Goal: Transaction & Acquisition: Purchase product/service

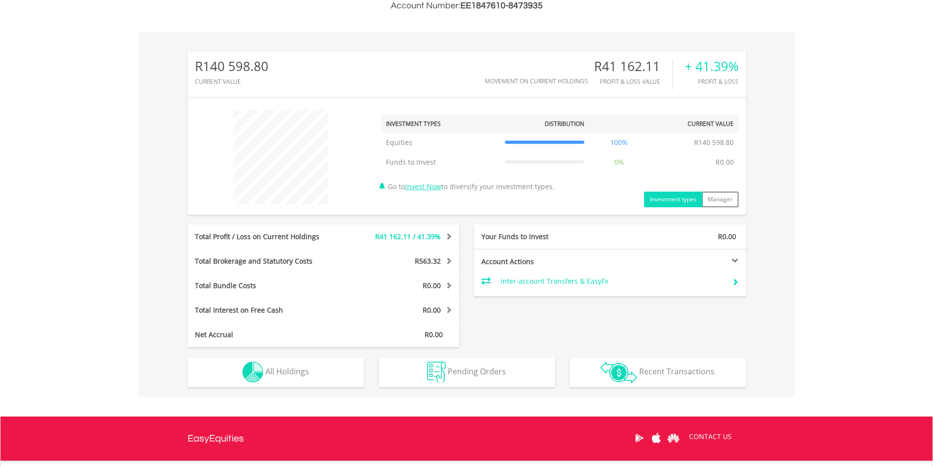
scroll to position [294, 0]
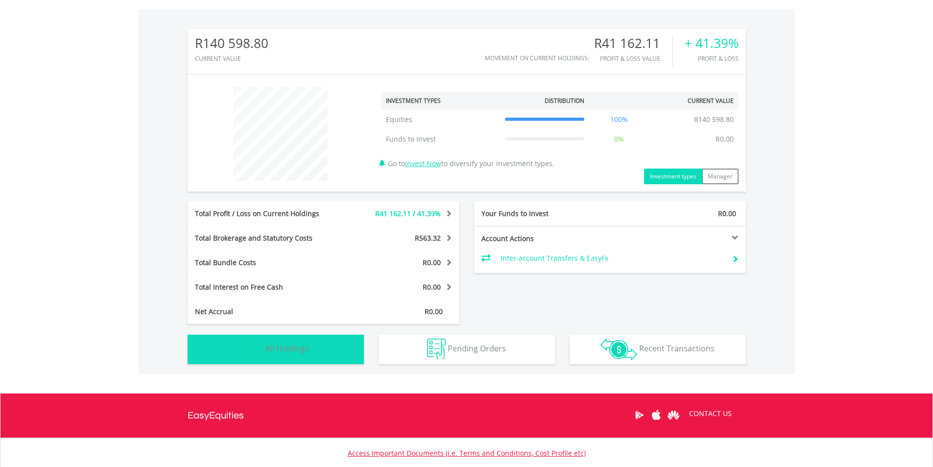
click at [339, 353] on button "Holdings All Holdings" at bounding box center [276, 349] width 176 height 29
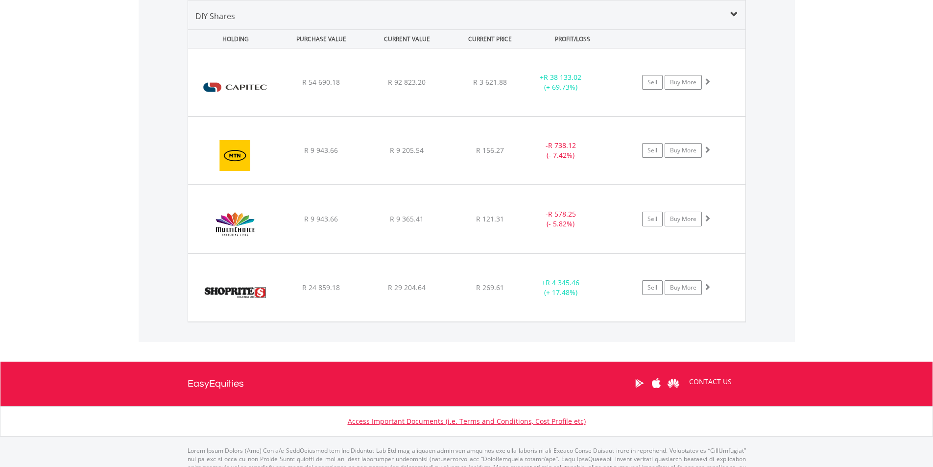
scroll to position [638, 0]
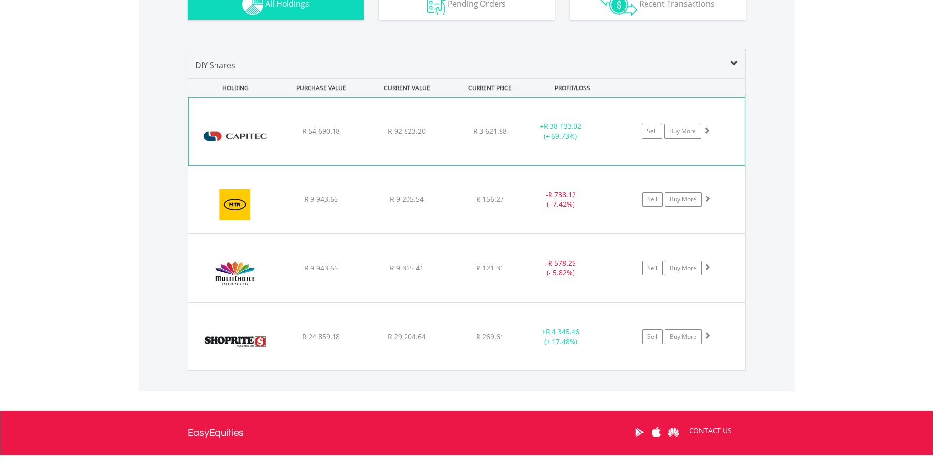
click at [443, 143] on div "﻿ Capitec Bank Holdings Limited R 54 690.18 R 92 823.20 R 3 621.88 + R 38 133.0…" at bounding box center [467, 131] width 556 height 68
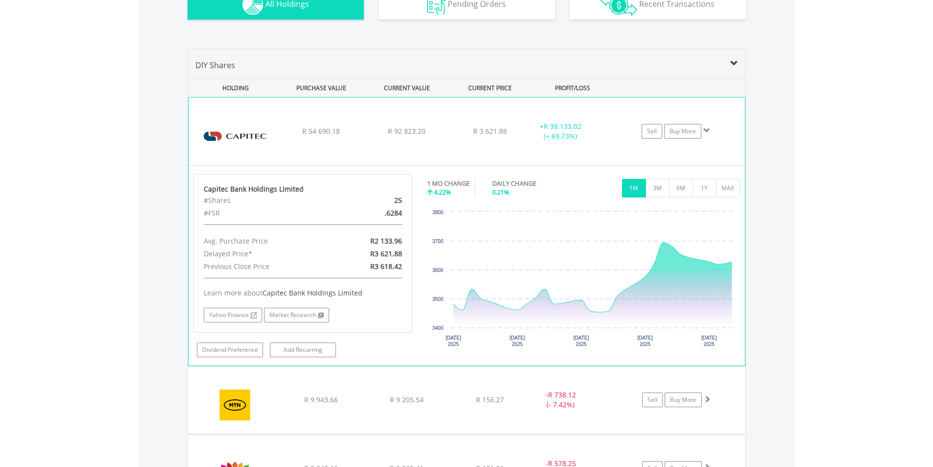
click at [443, 143] on div "﻿ Capitec Bank Holdings Limited R 54 690.18 R 92 823.20 R 3 621.88 + R 38 133.0…" at bounding box center [467, 131] width 556 height 68
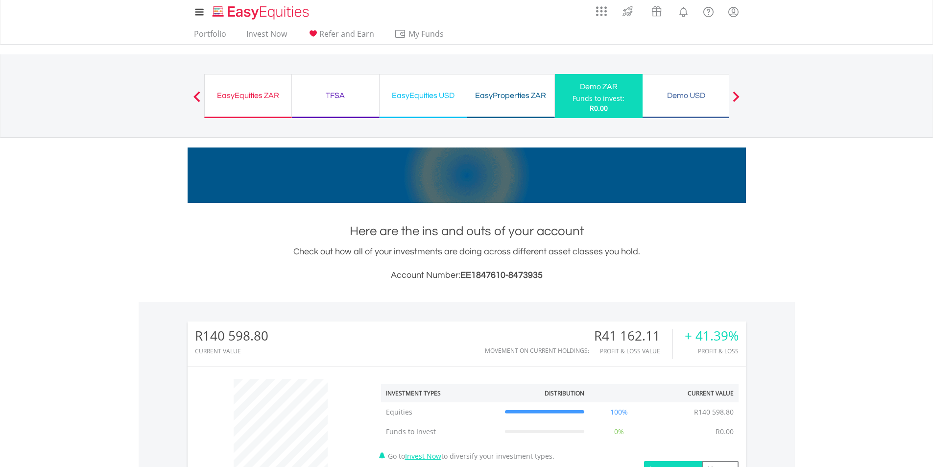
scroll to position [0, 0]
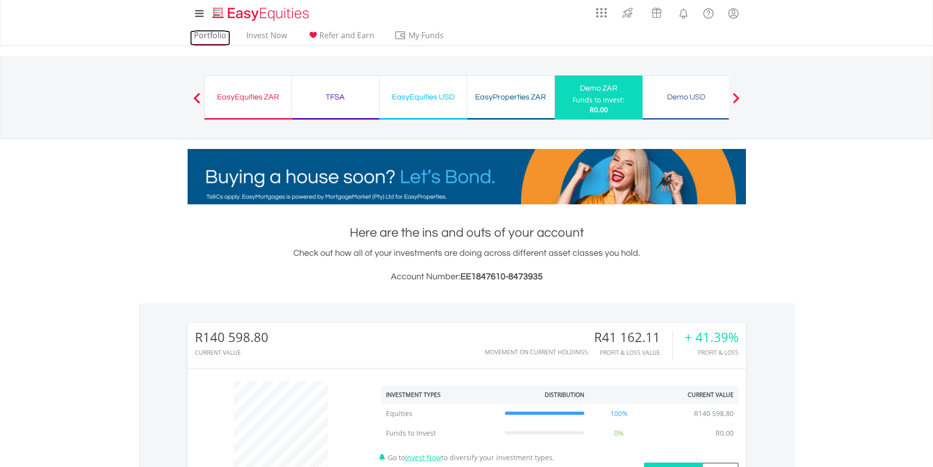
click at [213, 37] on link "Portfolio" at bounding box center [210, 37] width 40 height 15
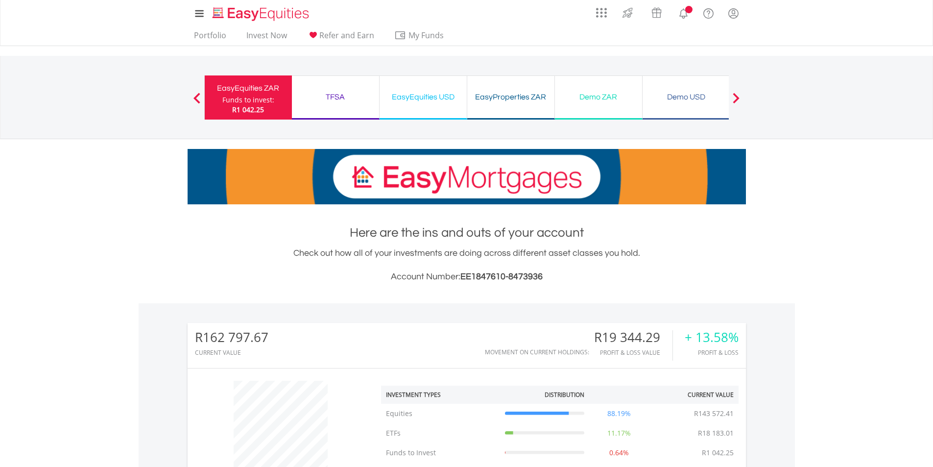
scroll to position [94, 186]
click at [866, 302] on body "My Investments Invest Now New Listings Sell My Recurring Investments Pending Or…" at bounding box center [466, 428] width 933 height 857
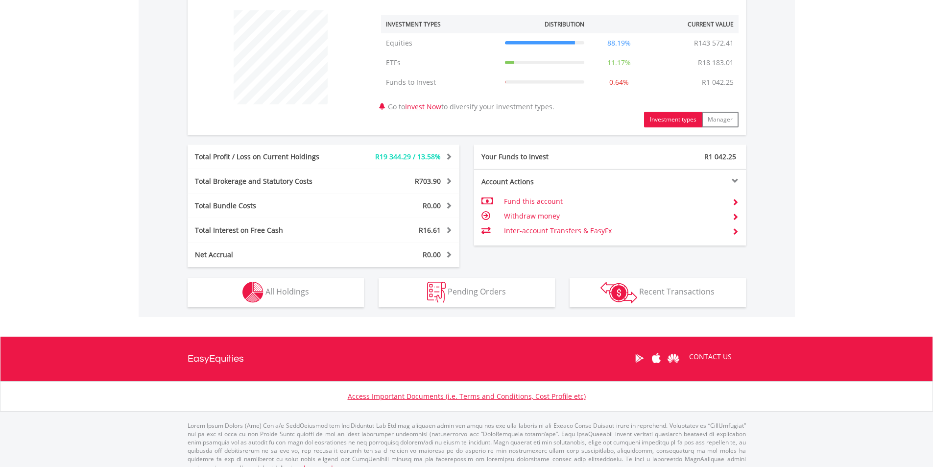
scroll to position [382, 0]
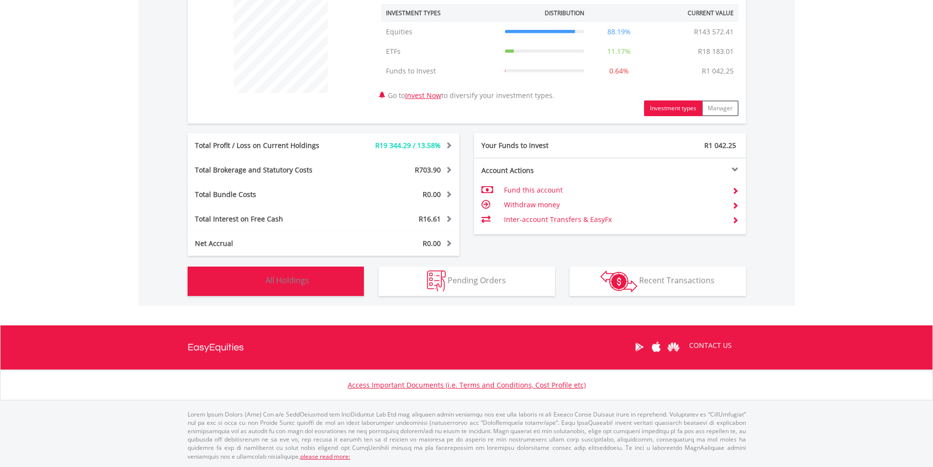
click at [300, 280] on span "All Holdings" at bounding box center [287, 280] width 44 height 11
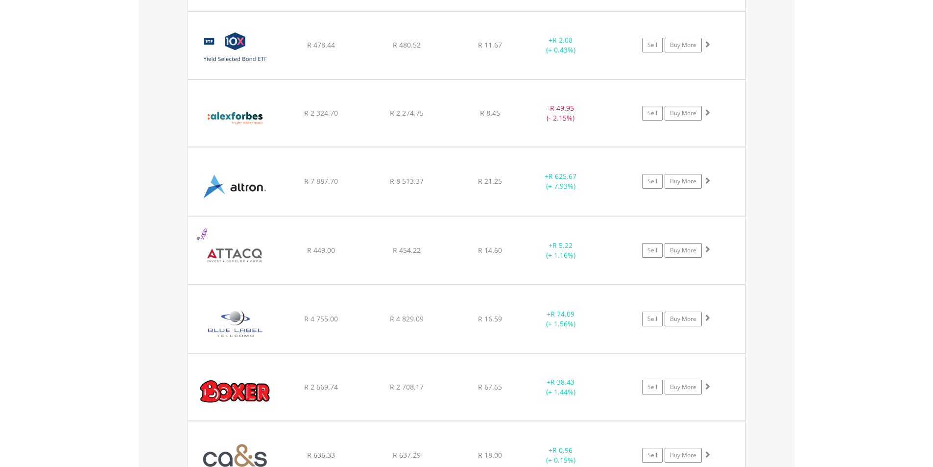
scroll to position [1001, 0]
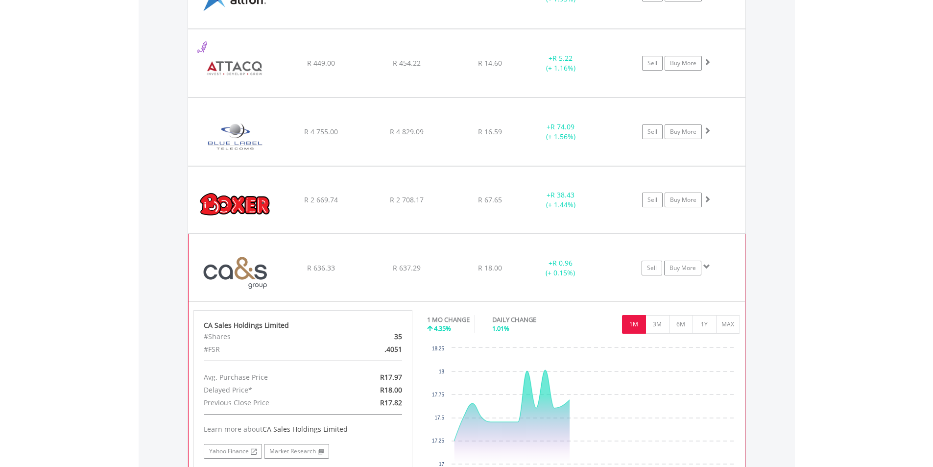
scroll to position [1197, 0]
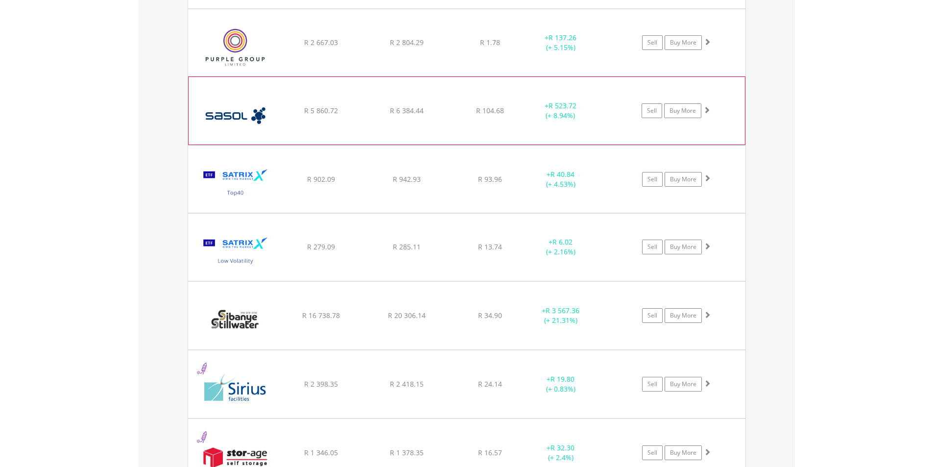
scroll to position [2225, 0]
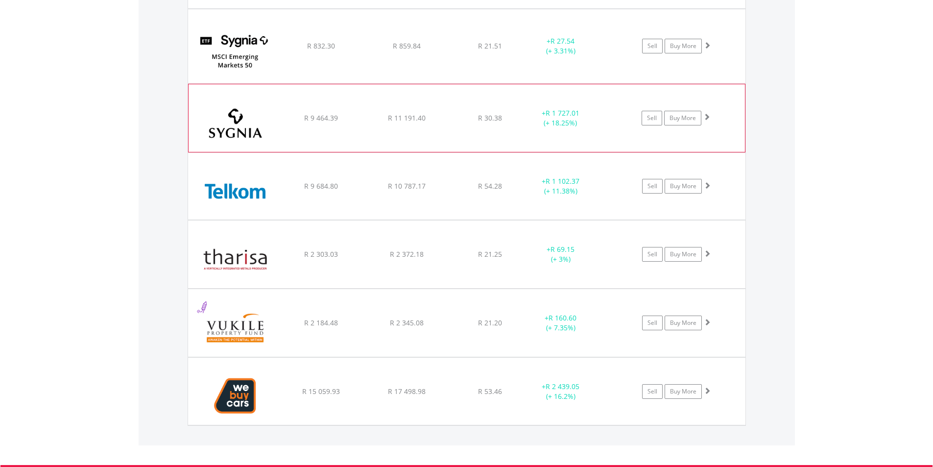
scroll to position [2960, 0]
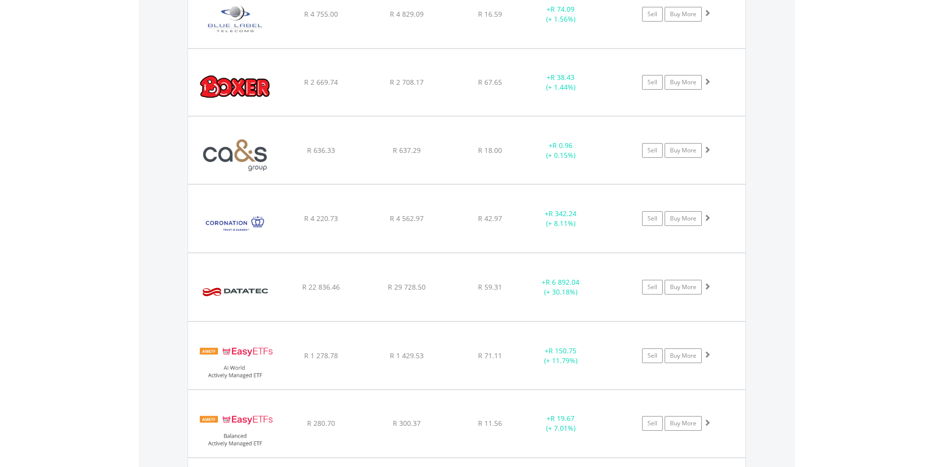
scroll to position [1246, 0]
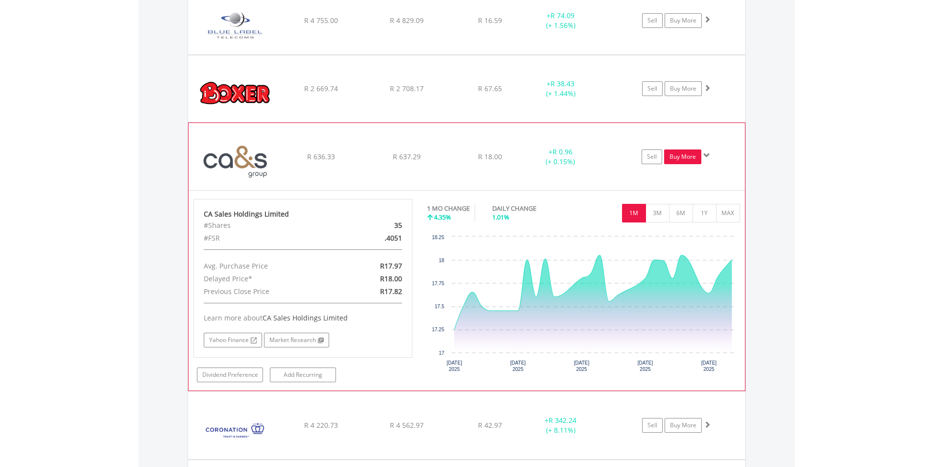
click at [679, 160] on link "Buy More" at bounding box center [682, 156] width 37 height 15
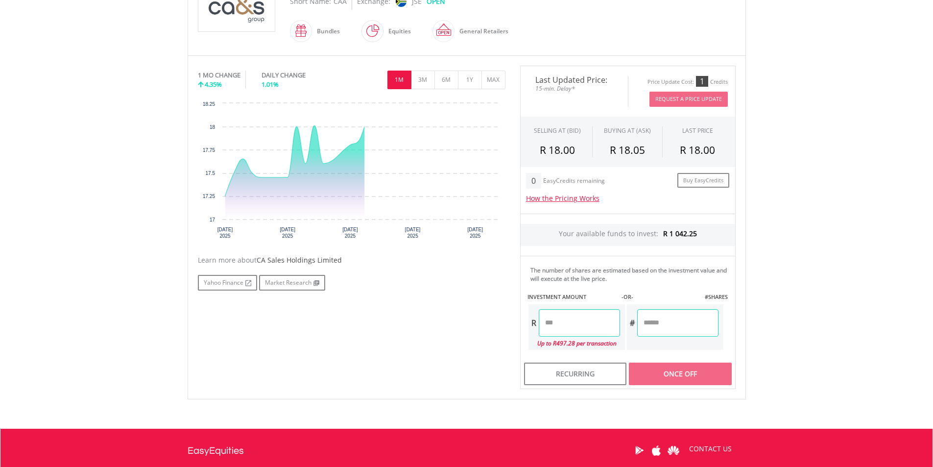
scroll to position [294, 0]
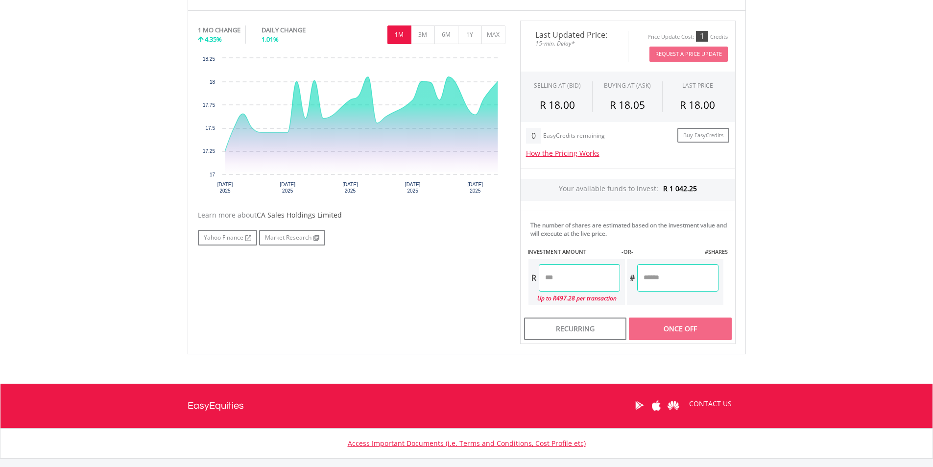
click at [590, 282] on input "number" at bounding box center [579, 277] width 81 height 27
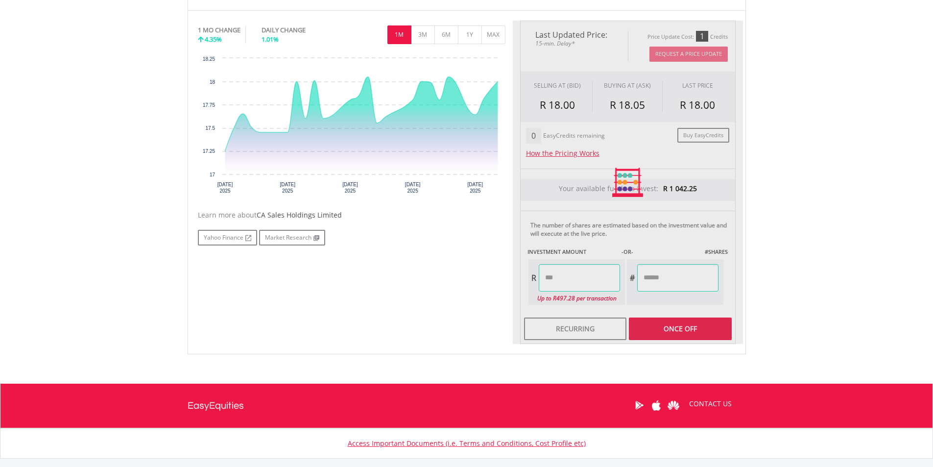
type input "******"
type input "*******"
click at [665, 331] on div "Last Updated Price: 15-min. Delay* Price Update Cost: 1 Credits Request A Price…" at bounding box center [628, 182] width 230 height 323
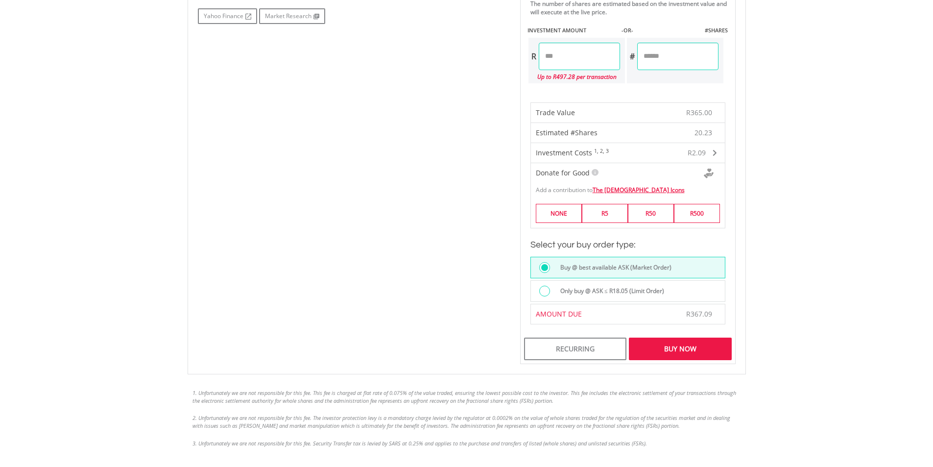
scroll to position [539, 0]
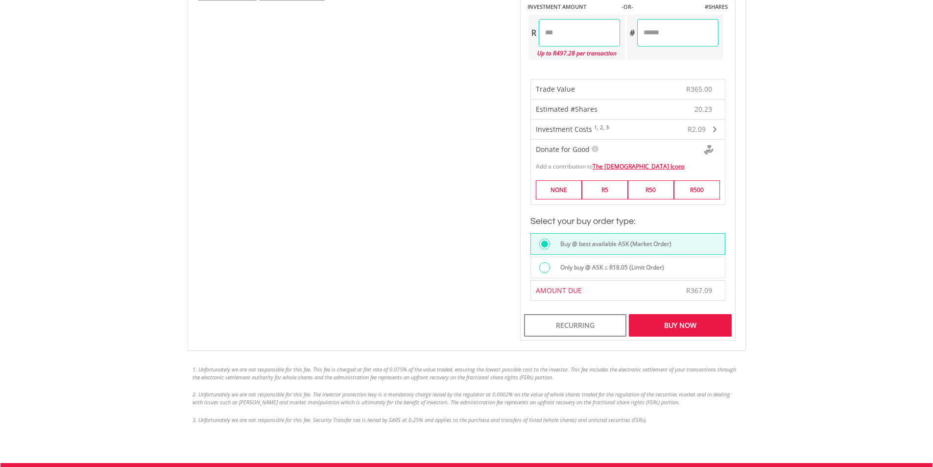
click at [693, 324] on div "Buy Now" at bounding box center [680, 325] width 102 height 23
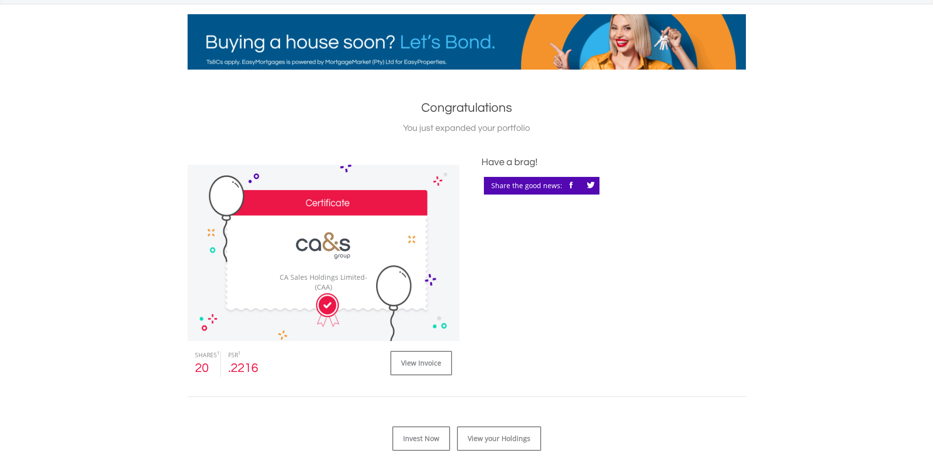
scroll to position [196, 0]
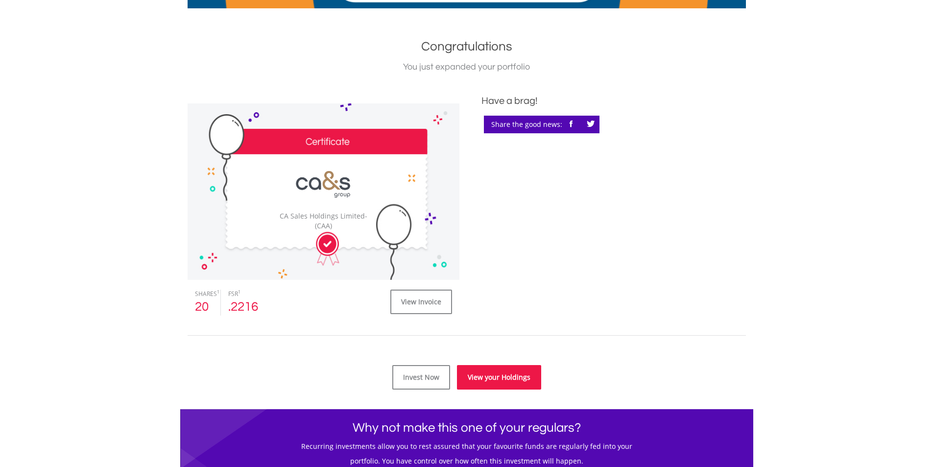
click at [489, 378] on link "View your Holdings" at bounding box center [499, 377] width 84 height 24
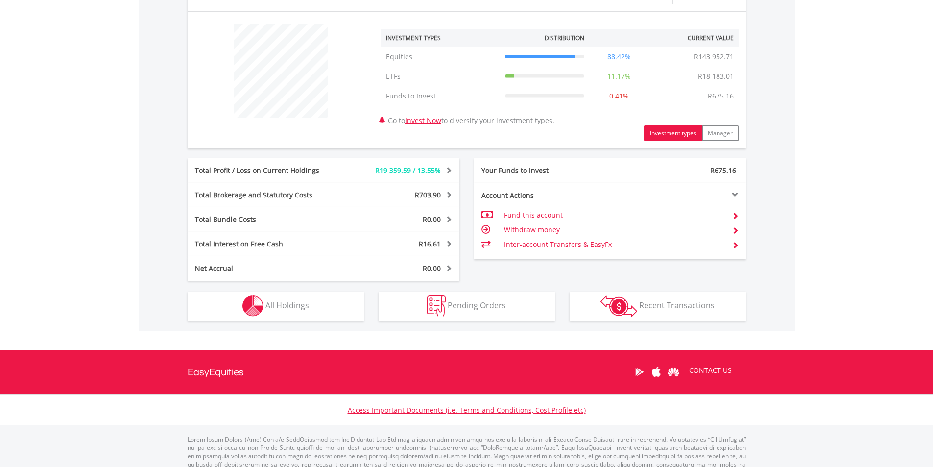
scroll to position [382, 0]
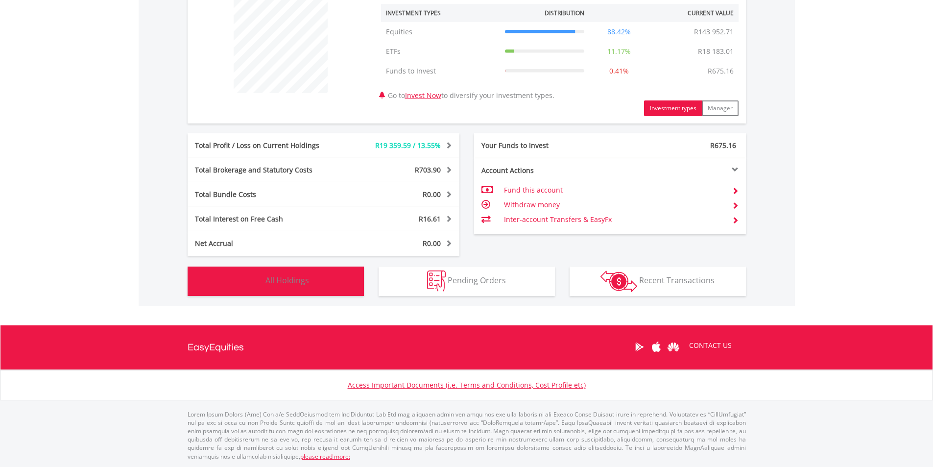
click at [304, 281] on span "All Holdings" at bounding box center [287, 280] width 44 height 11
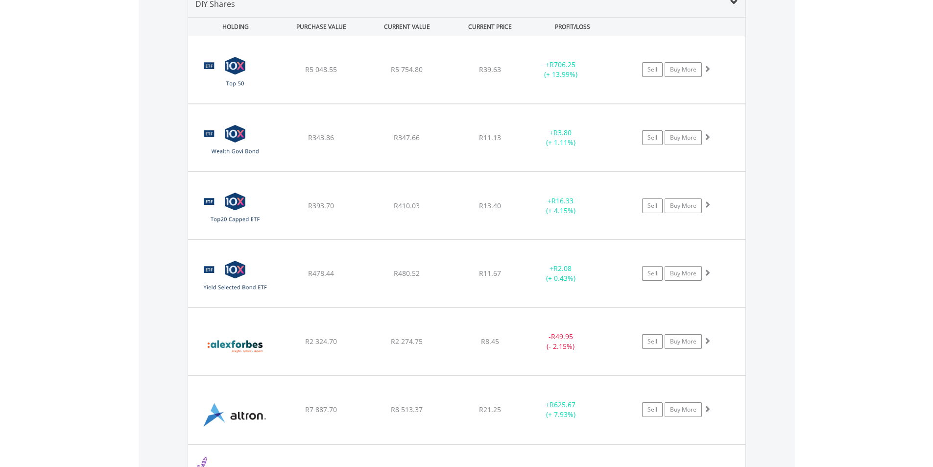
scroll to position [707, 0]
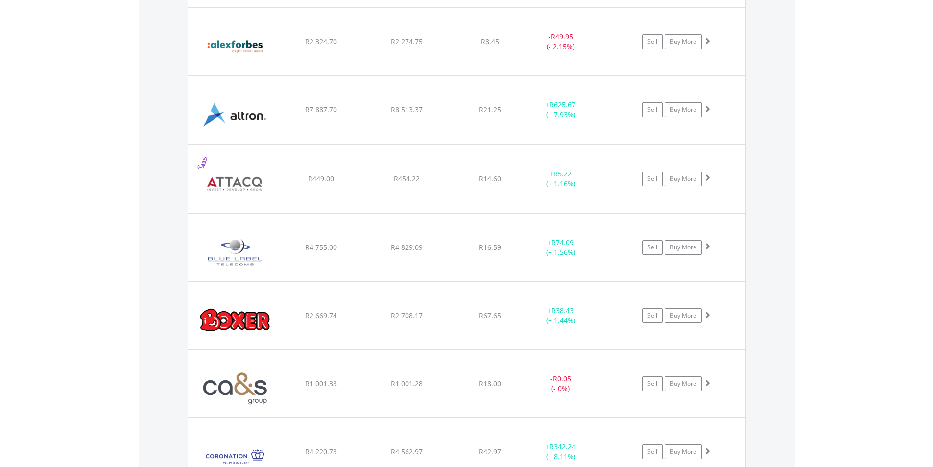
scroll to position [1050, 0]
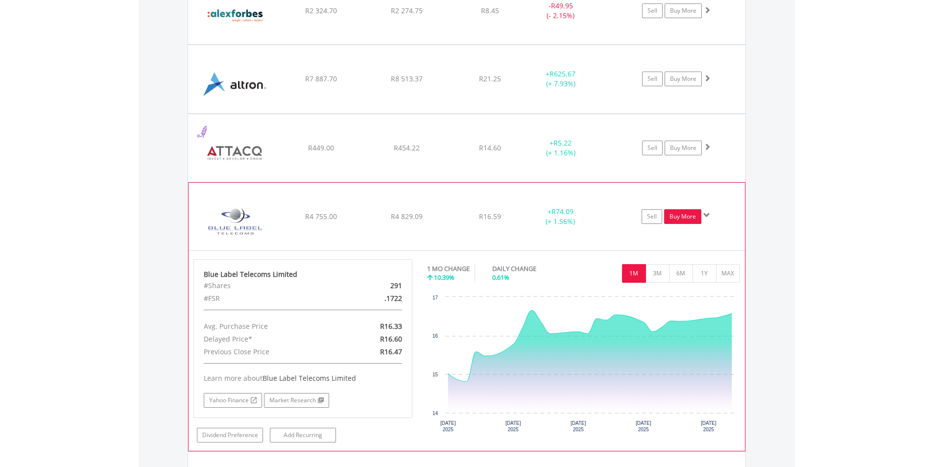
click at [682, 218] on link "Buy More" at bounding box center [682, 216] width 37 height 15
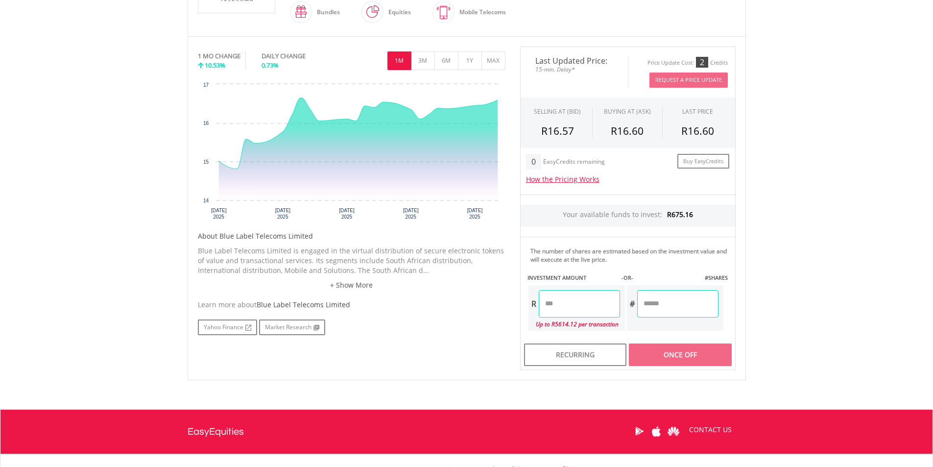
scroll to position [294, 0]
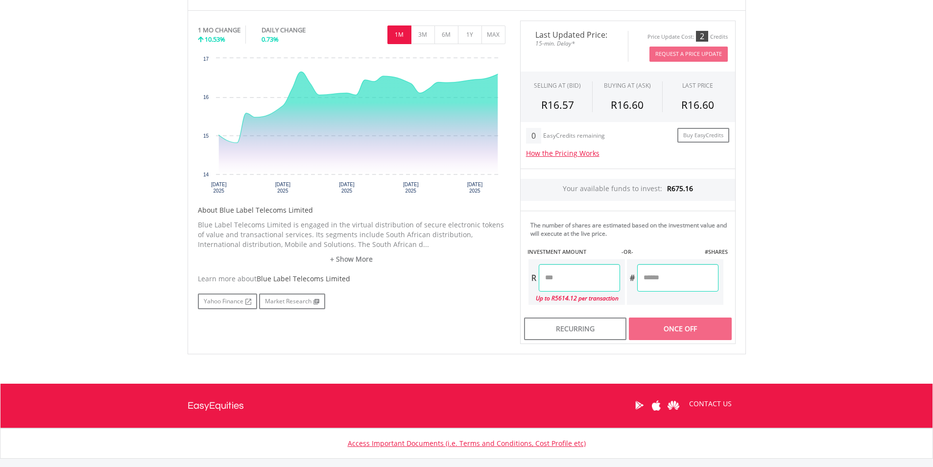
click at [586, 279] on input "number" at bounding box center [579, 277] width 81 height 27
type input "******"
type input "*******"
click at [655, 322] on div "Last Updated Price: 15-min. Delay* Price Update Cost: 2 Credits Request A Price…" at bounding box center [628, 182] width 230 height 323
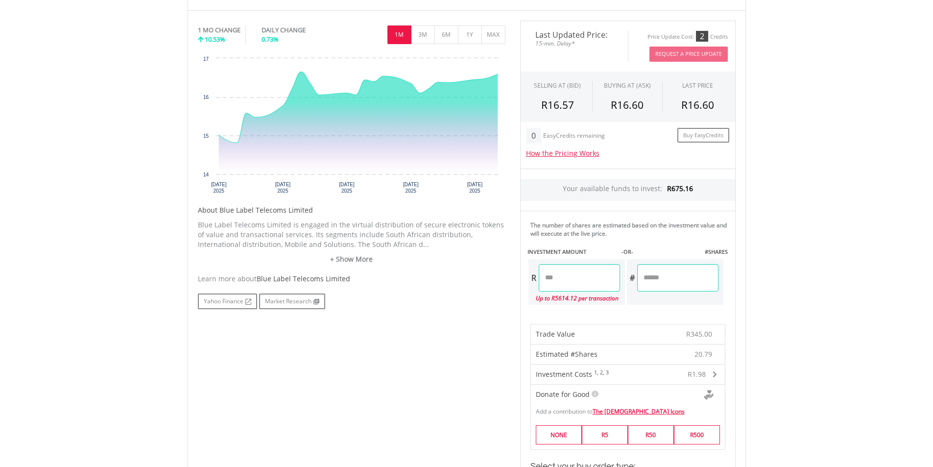
click at [555, 277] on input "******" at bounding box center [579, 277] width 81 height 27
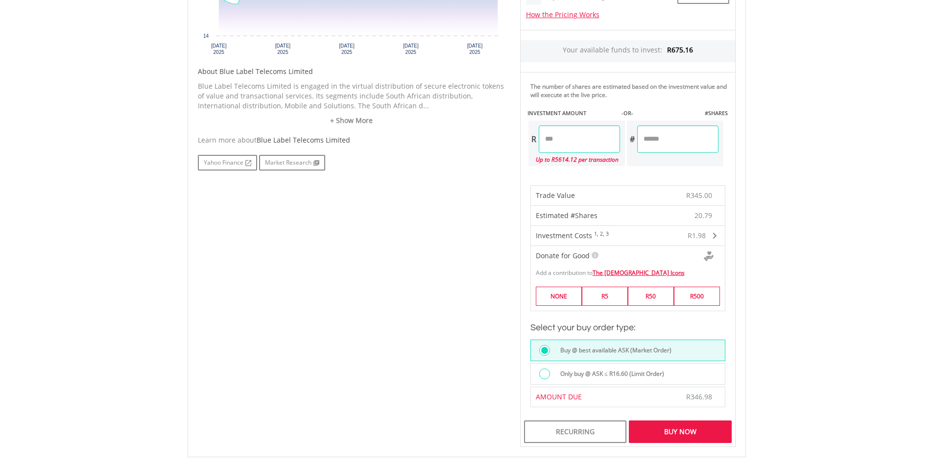
scroll to position [441, 0]
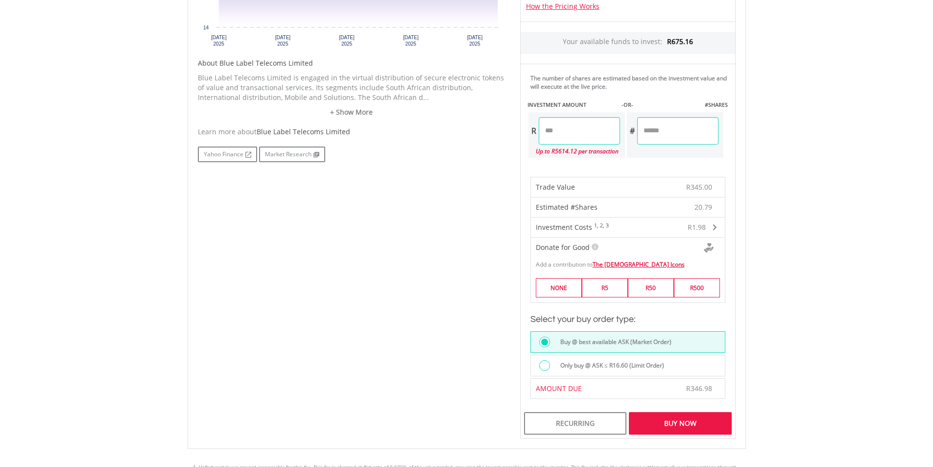
type input "******"
type input "*******"
click at [673, 418] on div "Last Updated Price: 15-min. Delay* Price Update Cost: 2 Credits Request A Price…" at bounding box center [628, 156] width 230 height 565
click at [685, 420] on div "Buy Now" at bounding box center [680, 423] width 102 height 23
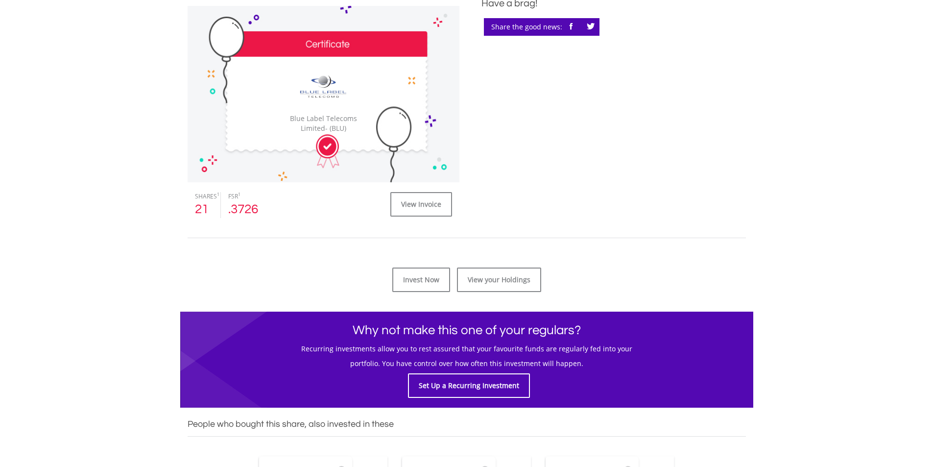
scroll to position [294, 0]
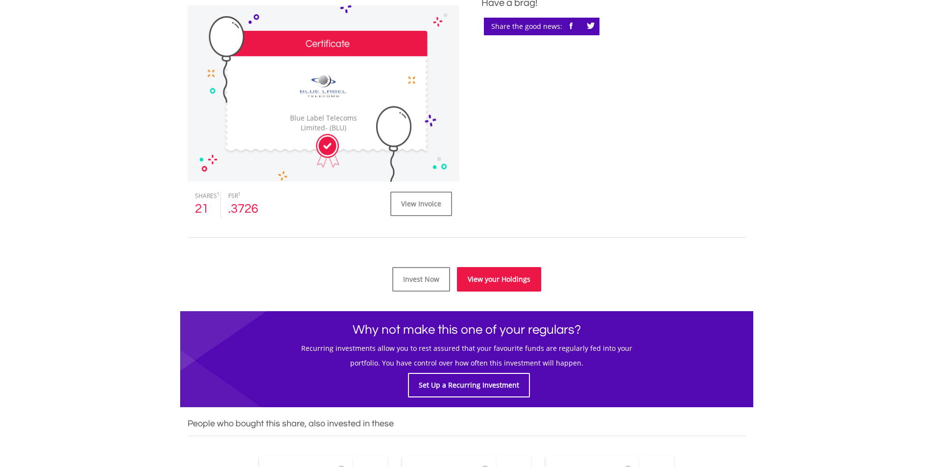
click at [495, 278] on link "View your Holdings" at bounding box center [499, 279] width 84 height 24
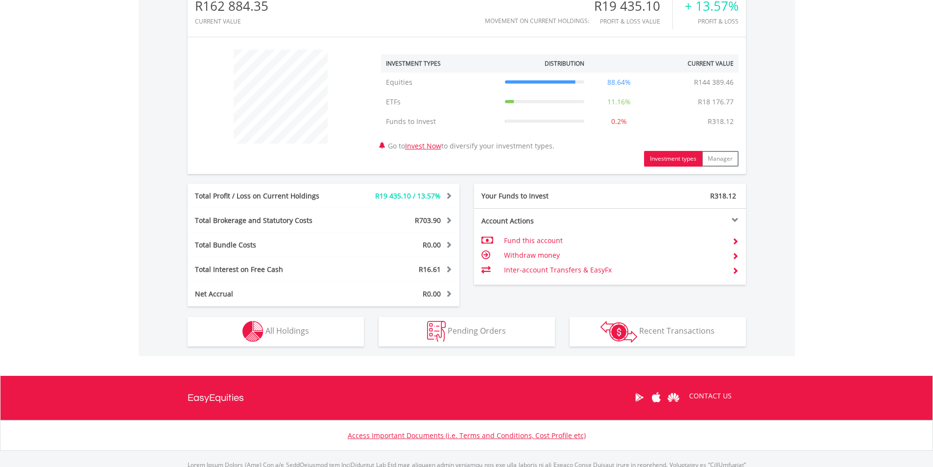
scroll to position [343, 0]
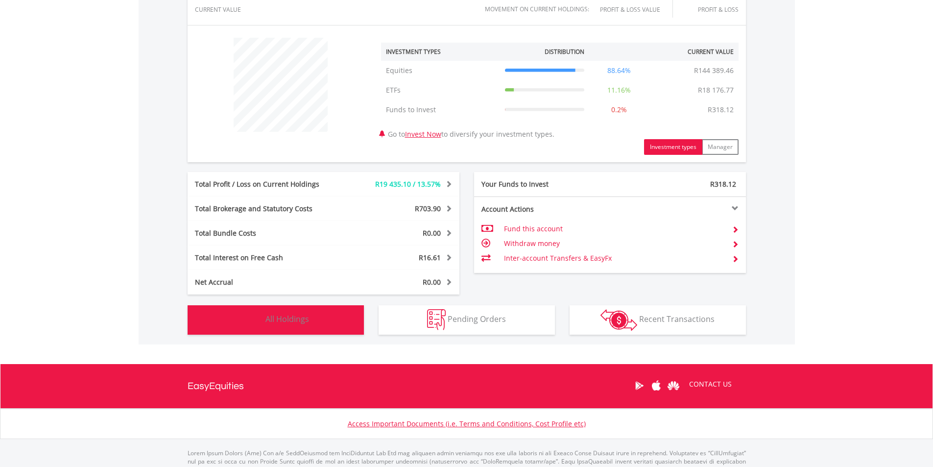
click at [303, 323] on span "All Holdings" at bounding box center [287, 318] width 44 height 11
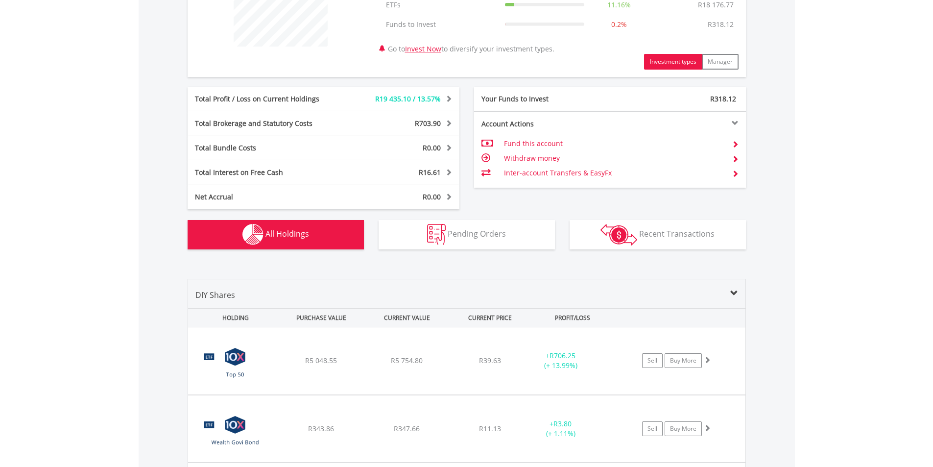
scroll to position [0, 0]
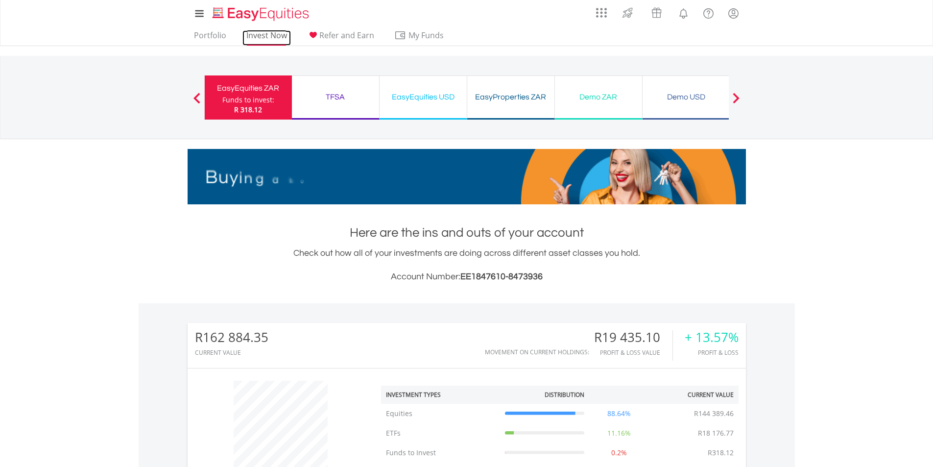
click at [256, 35] on link "Invest Now" at bounding box center [266, 37] width 48 height 15
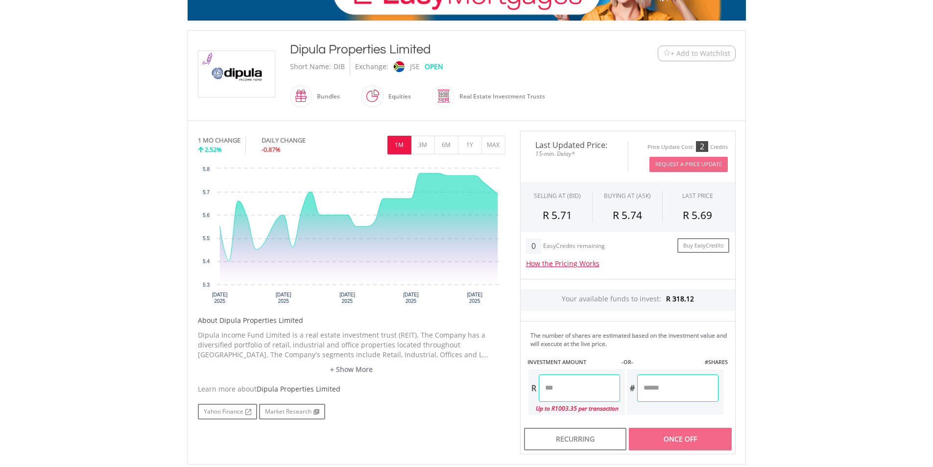
scroll to position [245, 0]
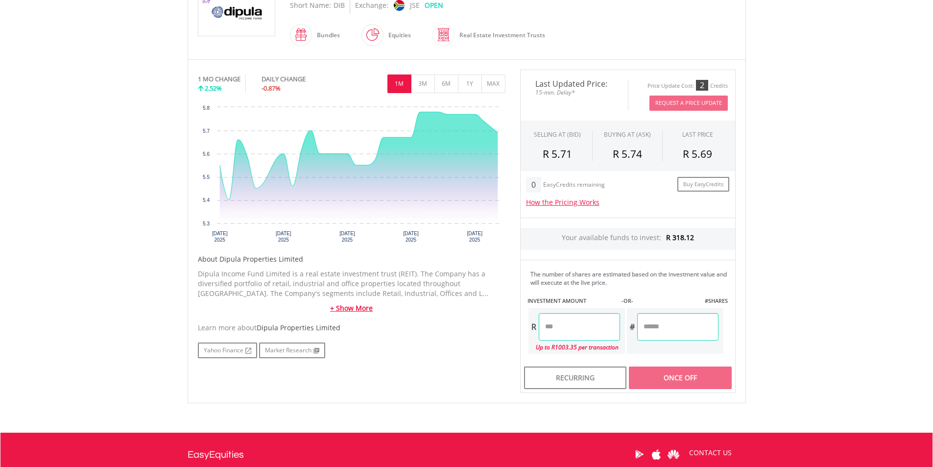
click at [364, 309] on link "+ Show More" at bounding box center [352, 308] width 308 height 10
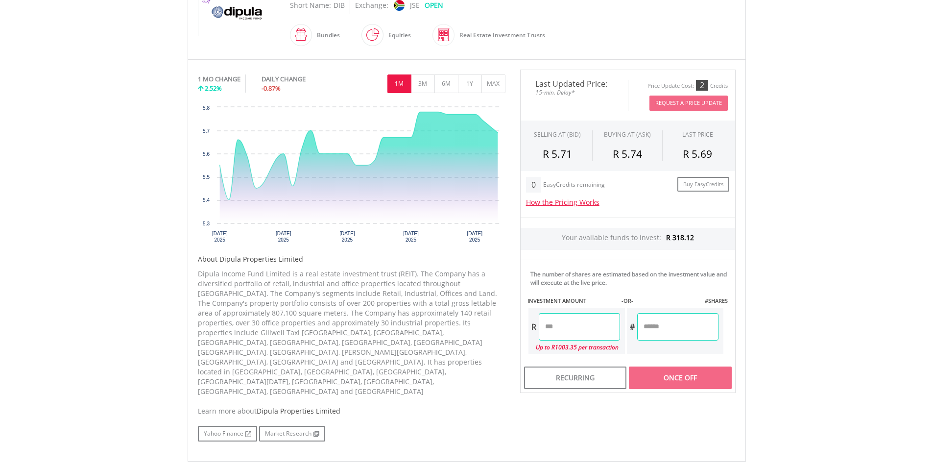
click at [567, 330] on input "number" at bounding box center [579, 326] width 81 height 27
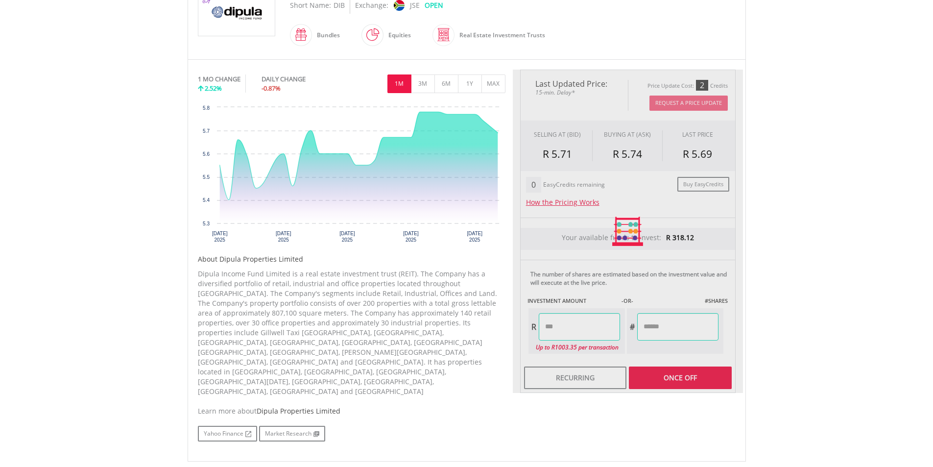
click at [671, 376] on div "Last Updated Price: 15-min. Delay* Price Update Cost: 2 Credits Request A Price…" at bounding box center [628, 231] width 230 height 323
type input "******"
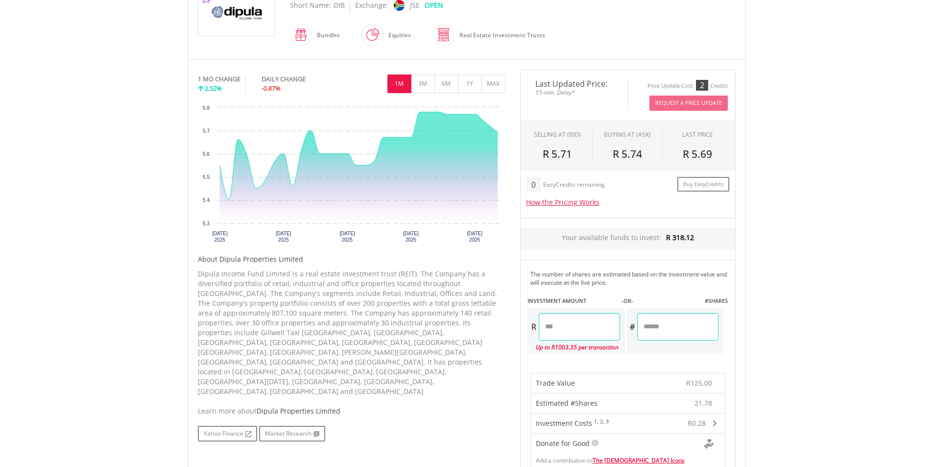
click at [568, 327] on input "******" at bounding box center [579, 326] width 81 height 27
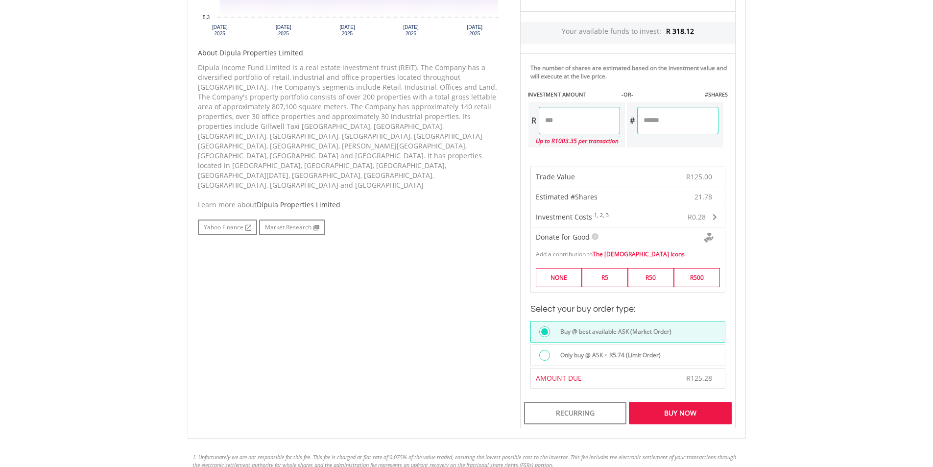
scroll to position [588, 0]
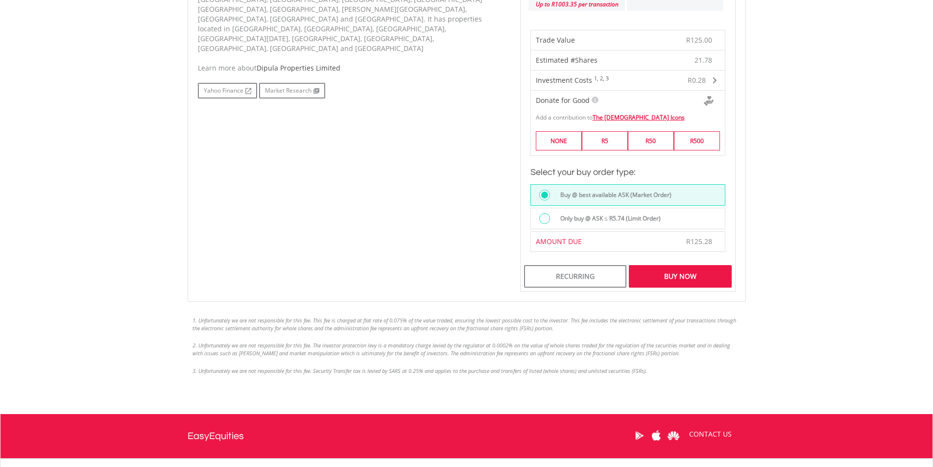
type input "******"
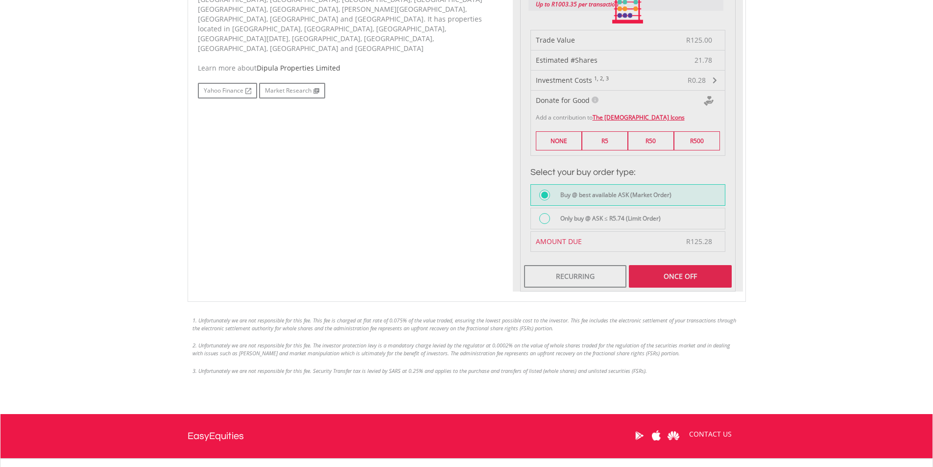
click at [690, 276] on div "Last Updated Price: 15-min. Delay* Price Update Cost: 2 Credits Request A Price…" at bounding box center [628, 9] width 230 height 565
type input "******"
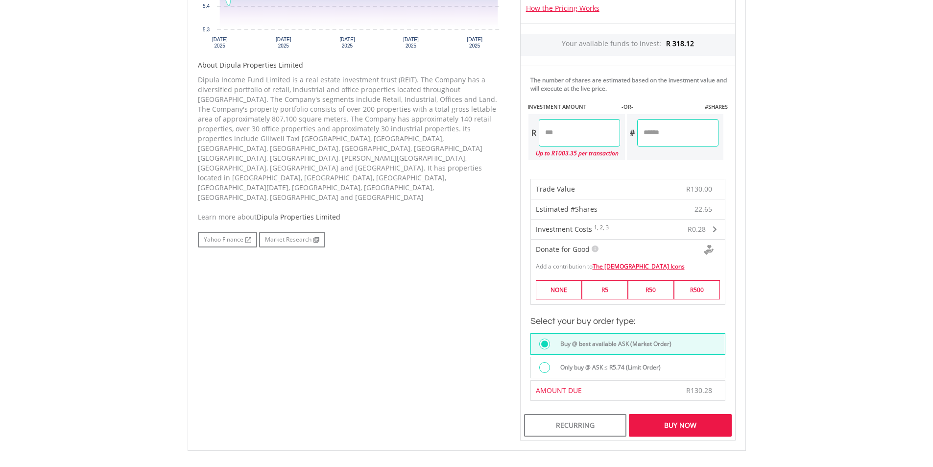
scroll to position [441, 0]
click at [695, 424] on div "Buy Now" at bounding box center [680, 423] width 102 height 23
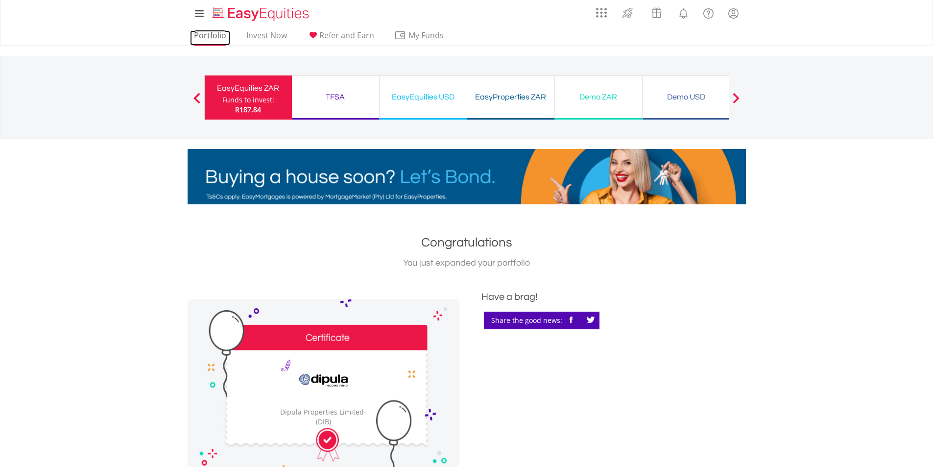
click at [201, 34] on link "Portfolio" at bounding box center [210, 37] width 40 height 15
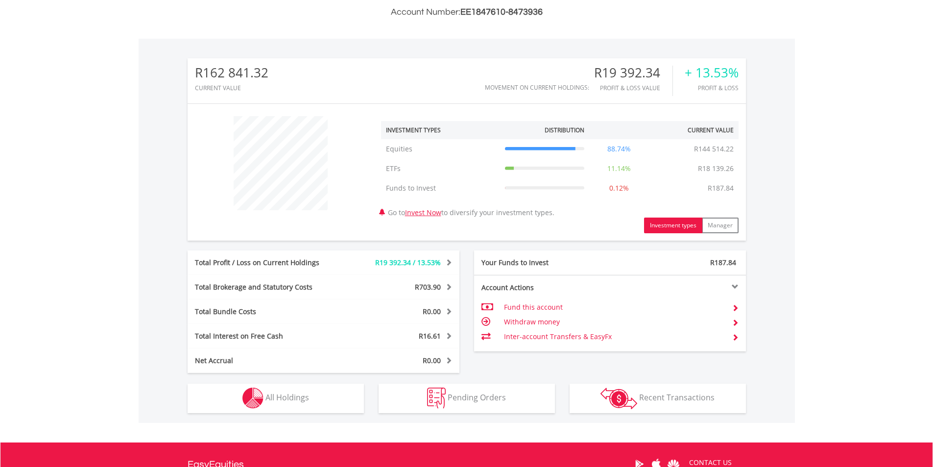
scroll to position [294, 0]
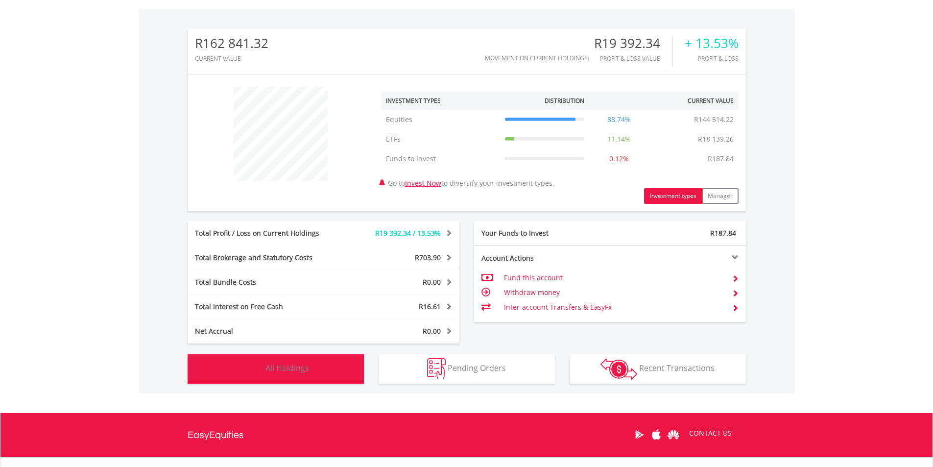
click at [327, 370] on button "Holdings All Holdings" at bounding box center [276, 368] width 176 height 29
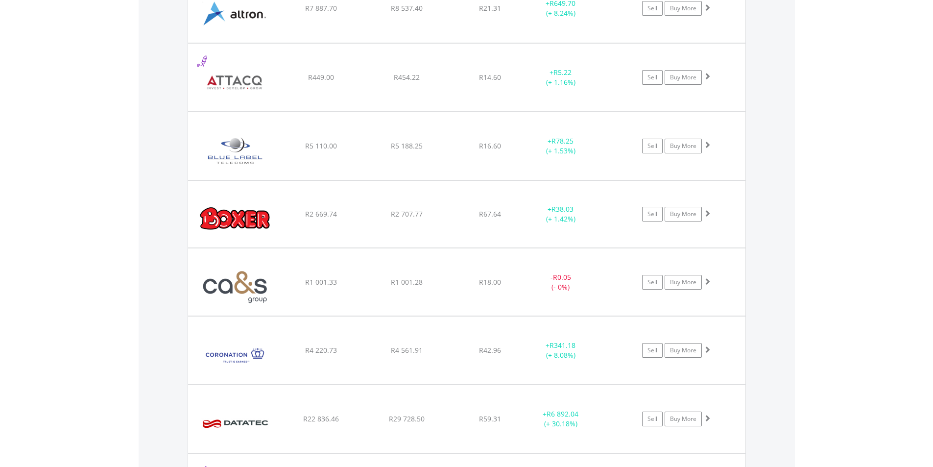
scroll to position [1197, 0]
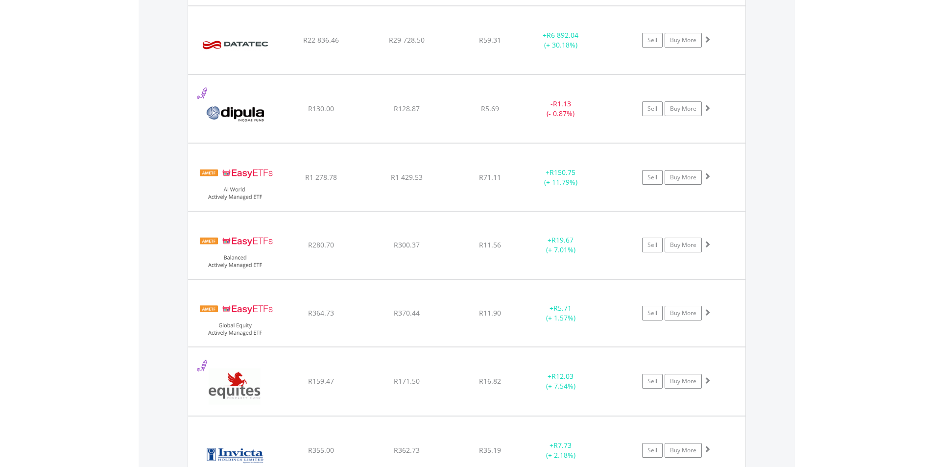
scroll to position [1539, 0]
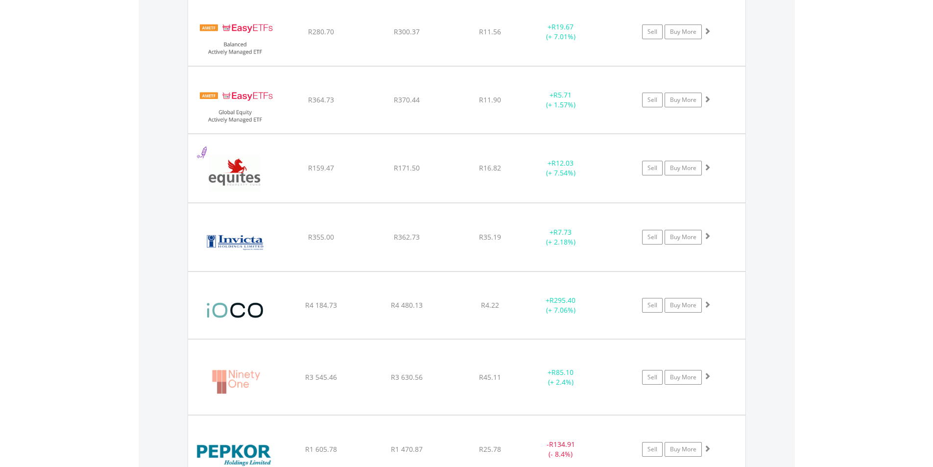
scroll to position [1784, 0]
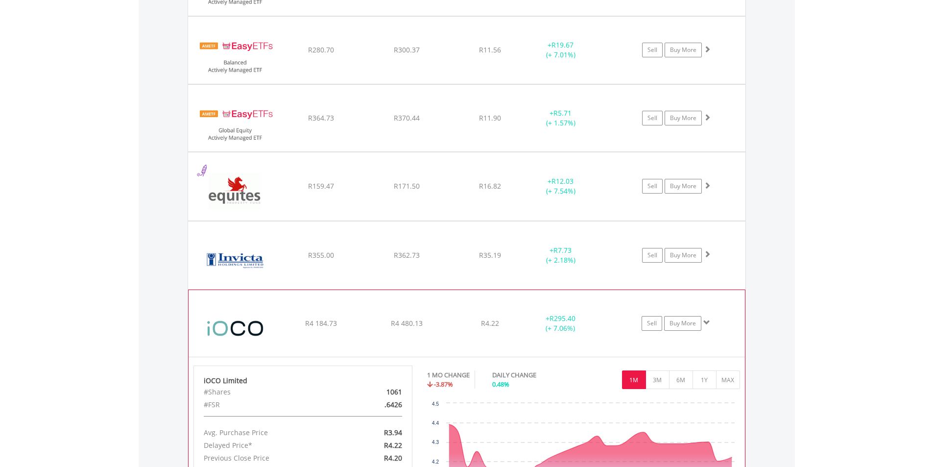
scroll to position [1637, 0]
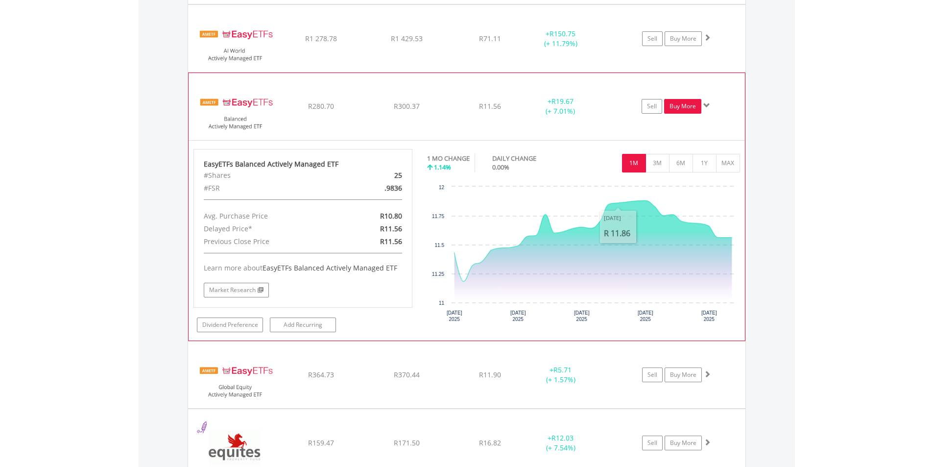
click at [683, 108] on link "Buy More" at bounding box center [682, 106] width 37 height 15
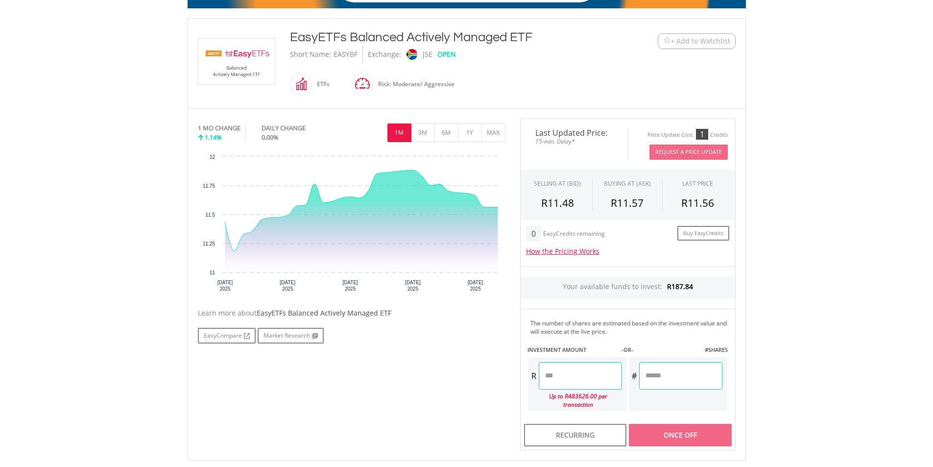
scroll to position [245, 0]
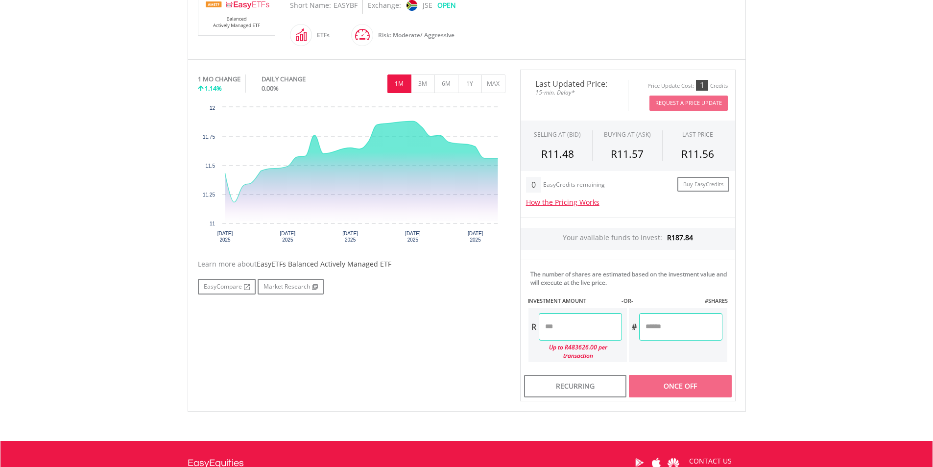
click at [584, 327] on input "number" at bounding box center [580, 326] width 83 height 27
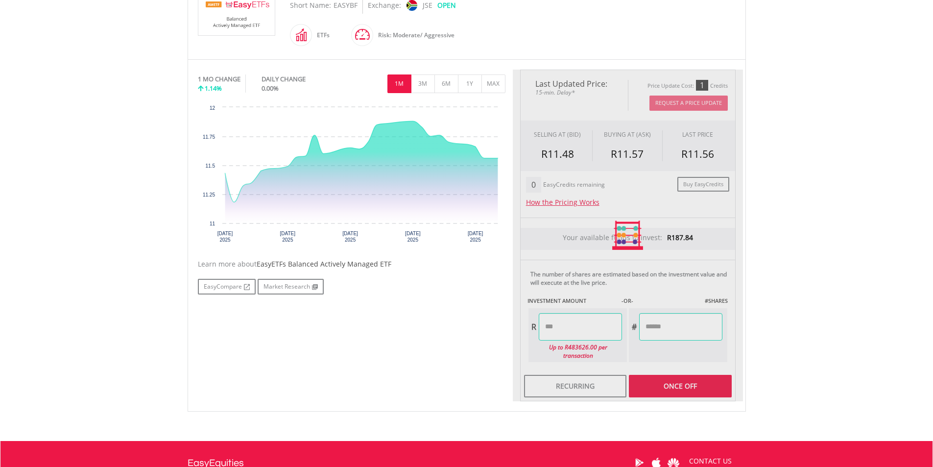
click at [703, 385] on div "Last Updated Price: 15-min. Delay* Price Update Cost: 1 Credits Request A Price…" at bounding box center [628, 236] width 230 height 332
type input "******"
type input "*******"
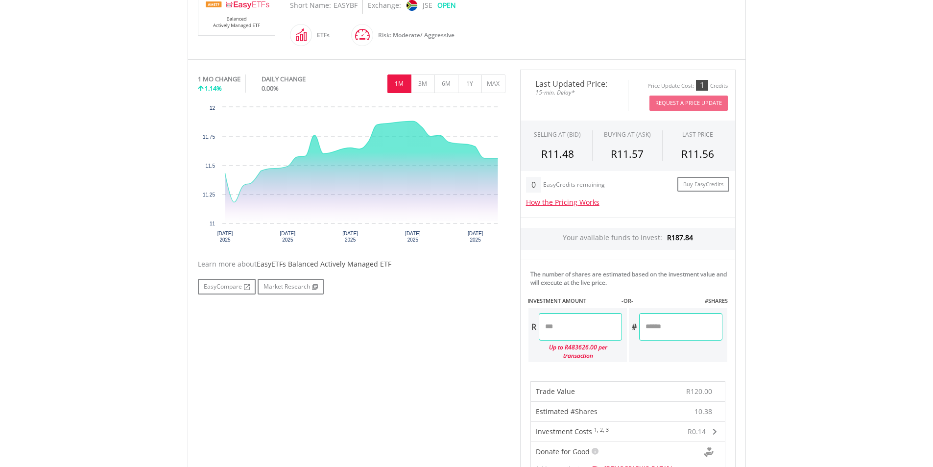
click at [810, 349] on body "My Investments Invest Now New Listings Sell My Recurring Investments Pending Or…" at bounding box center [466, 335] width 933 height 1160
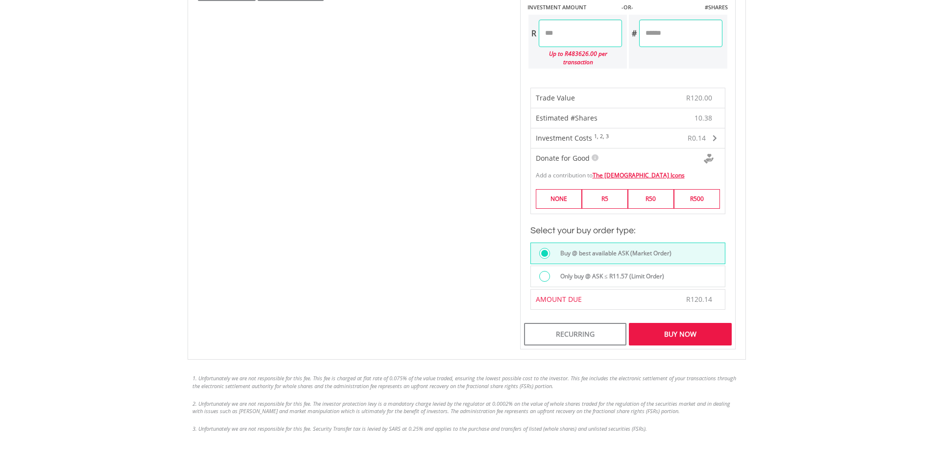
scroll to position [539, 0]
click at [687, 327] on div "Buy Now" at bounding box center [680, 333] width 102 height 23
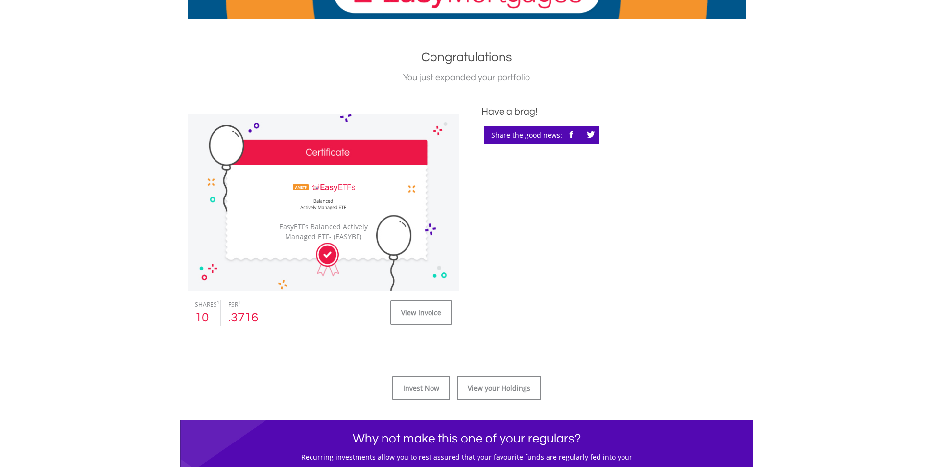
scroll to position [245, 0]
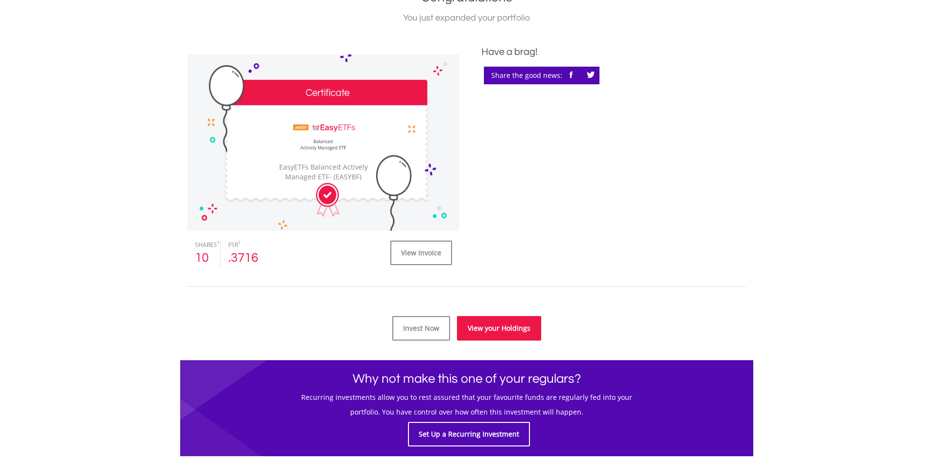
click at [507, 326] on link "View your Holdings" at bounding box center [499, 328] width 84 height 24
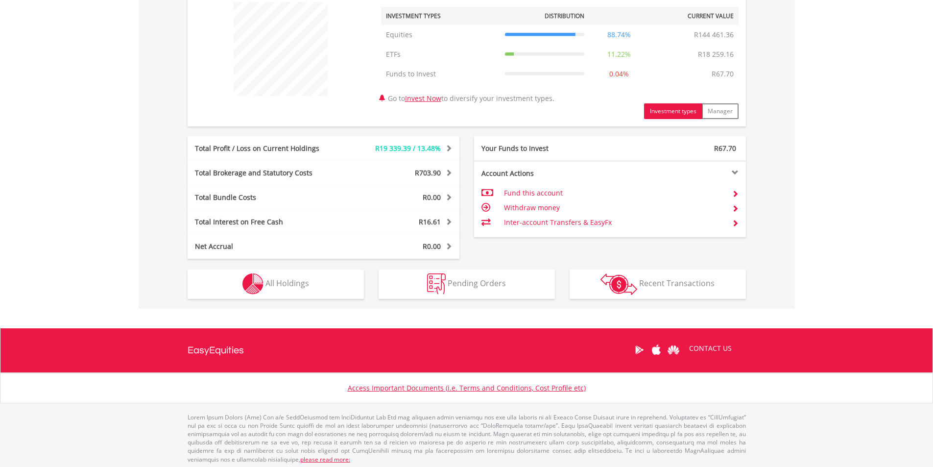
scroll to position [382, 0]
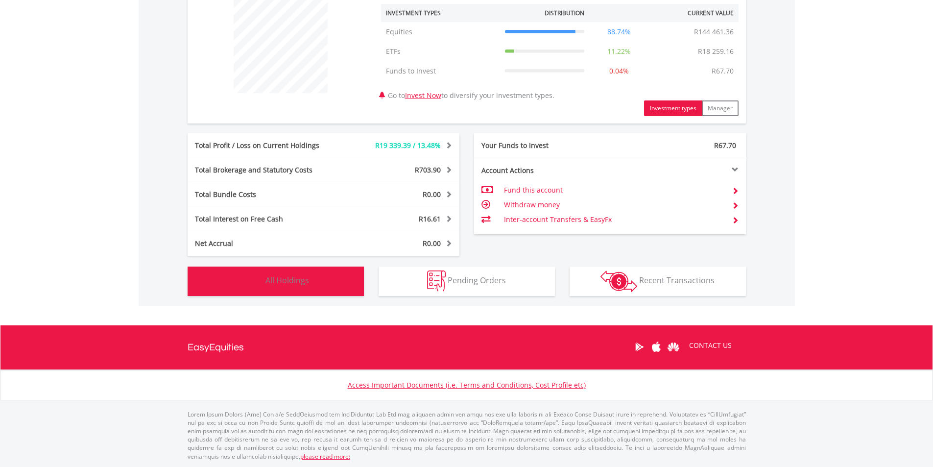
click at [308, 287] on button "Holdings All Holdings" at bounding box center [276, 280] width 176 height 29
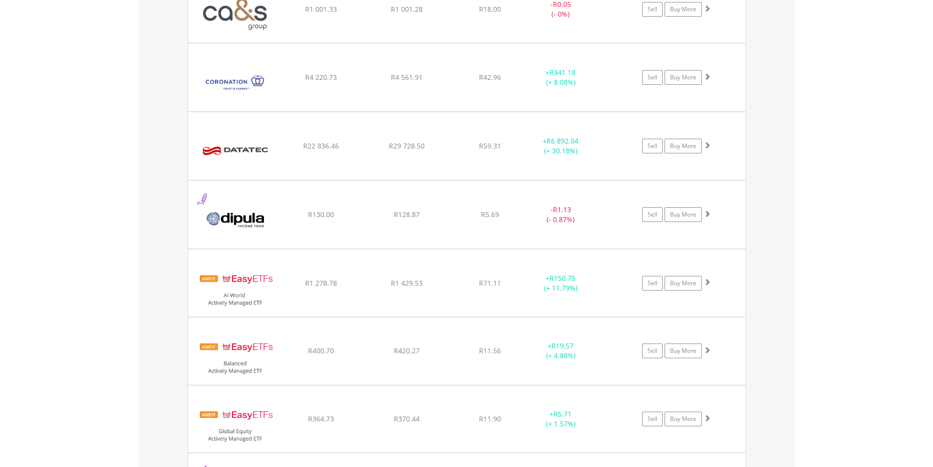
scroll to position [1393, 0]
click at [877, 298] on body "My Investments Invest Now New Listings Sell My Recurring Investments Pending Or…" at bounding box center [466, 390] width 933 height 3566
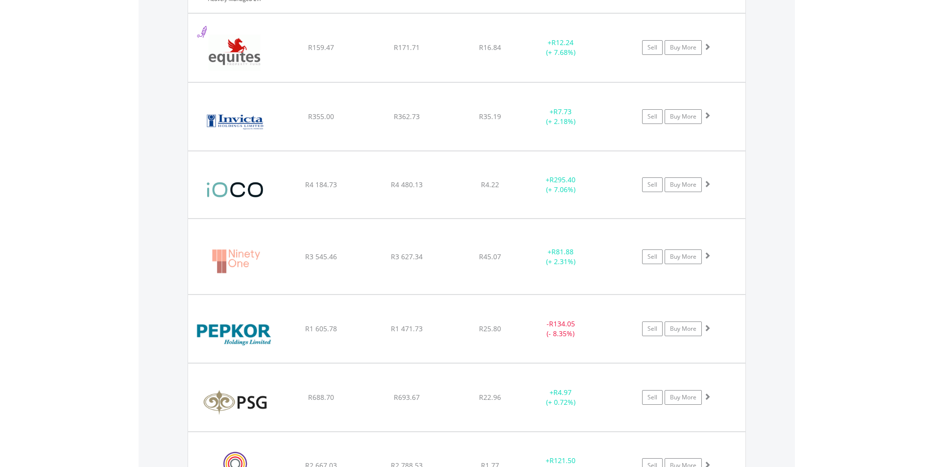
scroll to position [1833, 0]
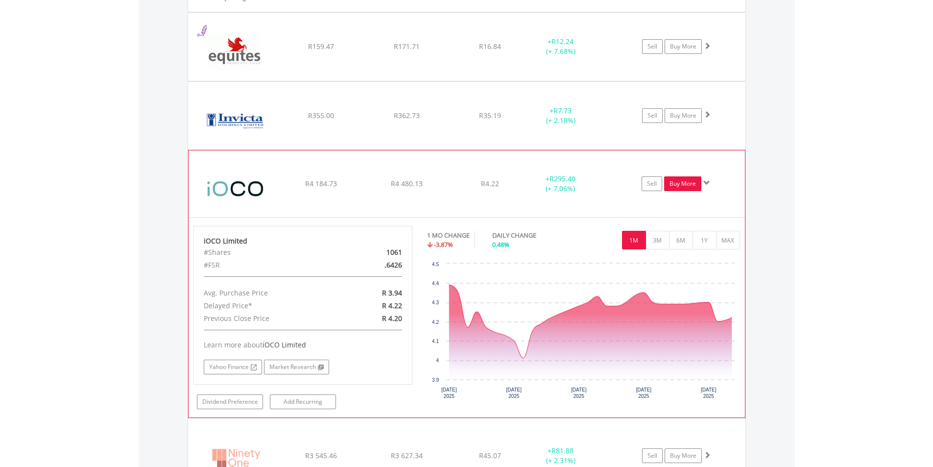
click at [682, 182] on link "Buy More" at bounding box center [682, 183] width 37 height 15
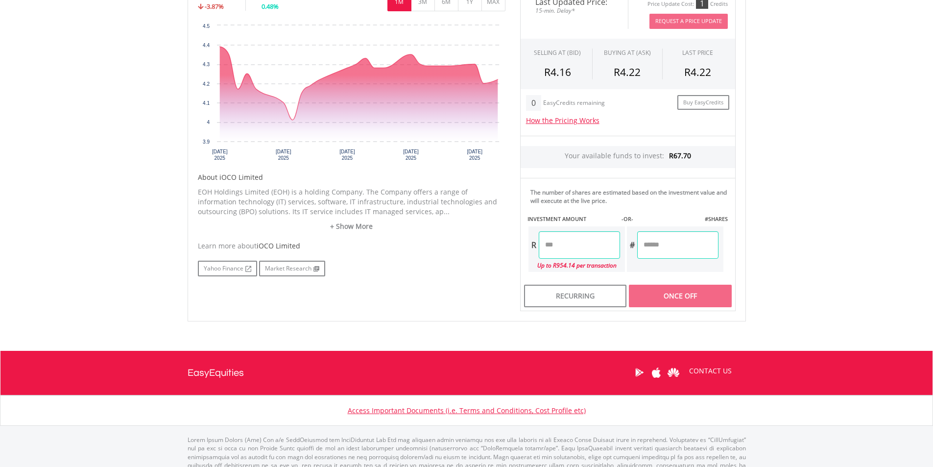
scroll to position [303, 0]
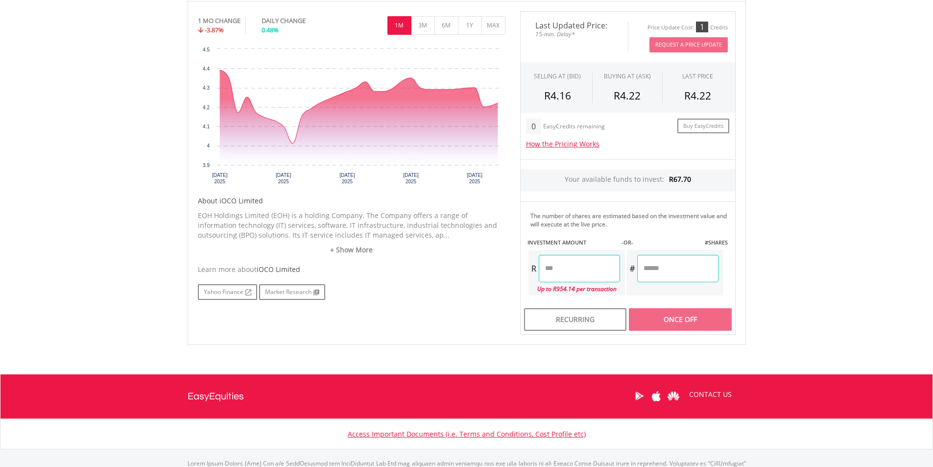
click at [568, 274] on input "number" at bounding box center [579, 268] width 81 height 27
type input "*****"
type input "******"
click at [669, 315] on div "Last Updated Price: 15-min. Delay* Price Update Cost: 1 Credits Request A Price…" at bounding box center [628, 172] width 230 height 323
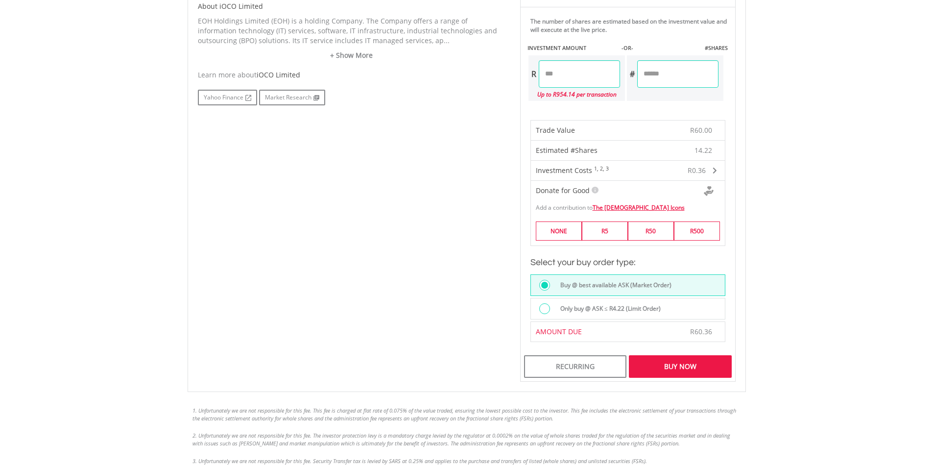
scroll to position [499, 0]
click at [702, 367] on div "Buy Now" at bounding box center [680, 365] width 102 height 23
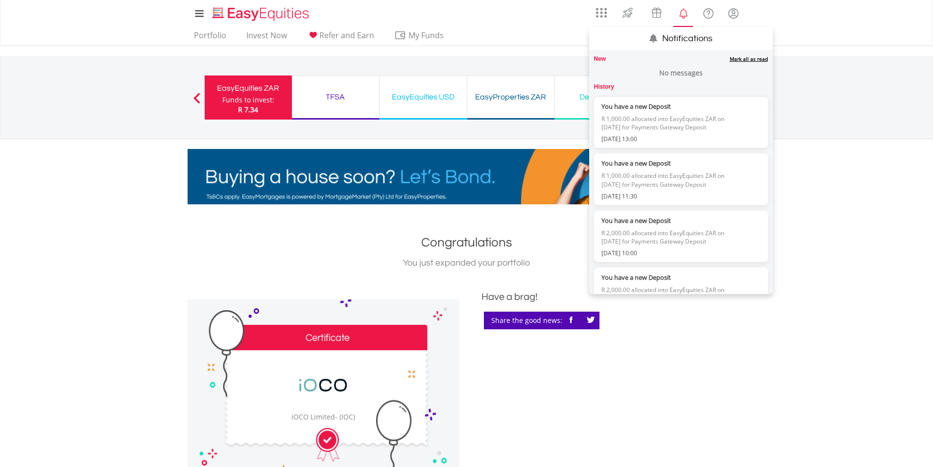
click at [731, 57] on link "Mark all as read" at bounding box center [749, 58] width 38 height 7
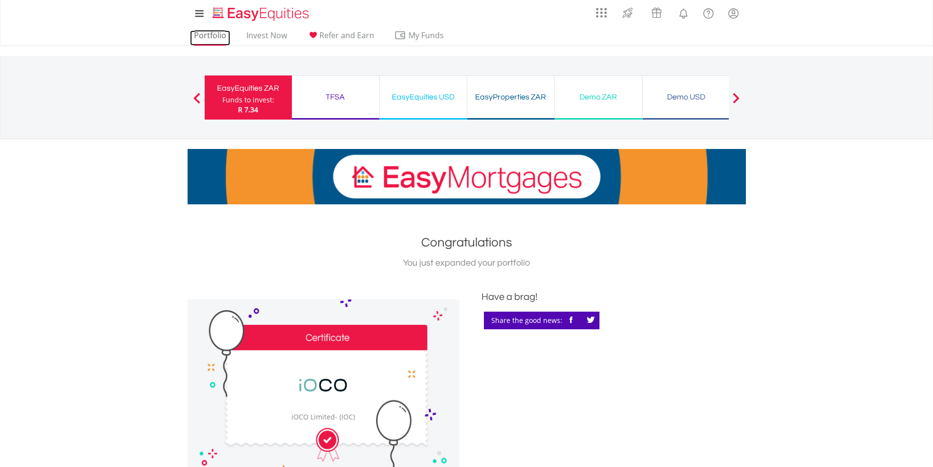
click at [207, 34] on link "Portfolio" at bounding box center [210, 37] width 40 height 15
